Goal: Check status: Check status

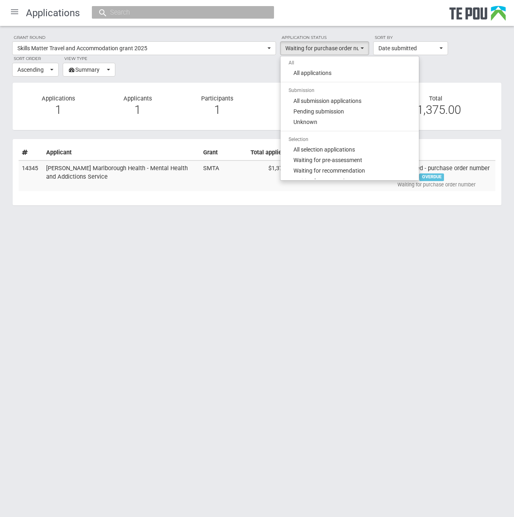
select select "201"
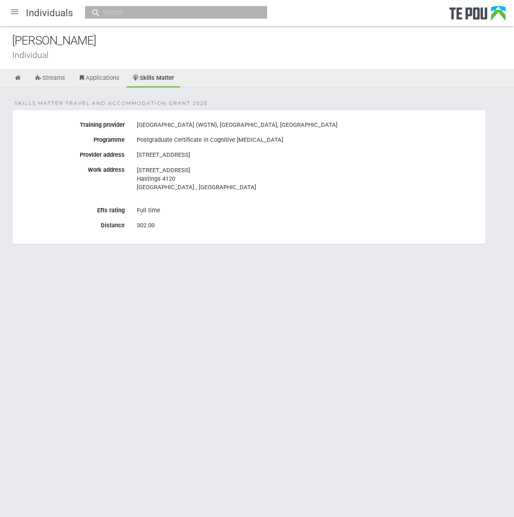
click at [398, 96] on div "Skills Matter Travel and Accommodation grant 2025 Training provider [GEOGRAPHIC…" at bounding box center [257, 180] width 514 height 185
click at [377, 102] on div "Skills Matter Travel and Accommodation grant 2025 Training provider [GEOGRAPHIC…" at bounding box center [257, 180] width 514 height 185
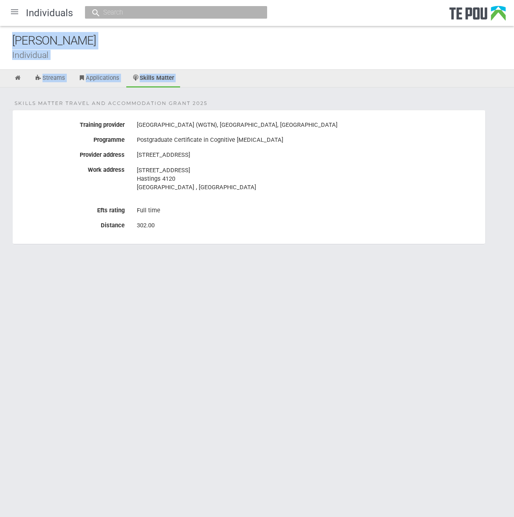
drag, startPoint x: 207, startPoint y: 105, endPoint x: -5, endPoint y: 41, distance: 221.2
click at [0, 41] on html "Home Applications [PERSON_NAME] Applicants Organisations Individuals Moderation…" at bounding box center [257, 258] width 514 height 517
click at [207, 105] on div "Skills Matter Travel and Accommodation grant 2025 Training provider [GEOGRAPHIC…" at bounding box center [257, 180] width 514 height 185
